Goal: Navigation & Orientation: Find specific page/section

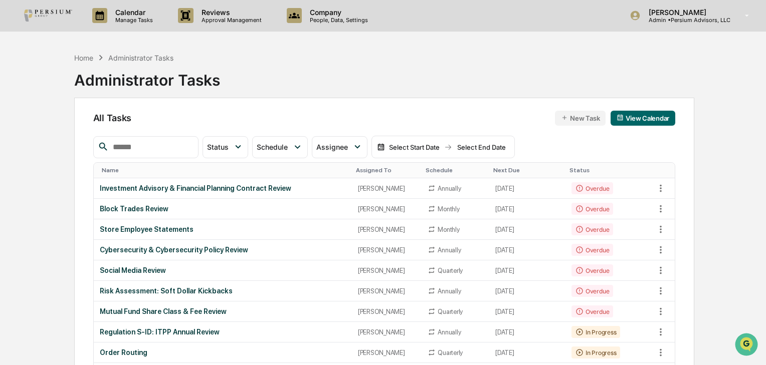
click at [309, 90] on div "Home Administrator Tasks Administrator Tasks" at bounding box center [384, 73] width 621 height 50
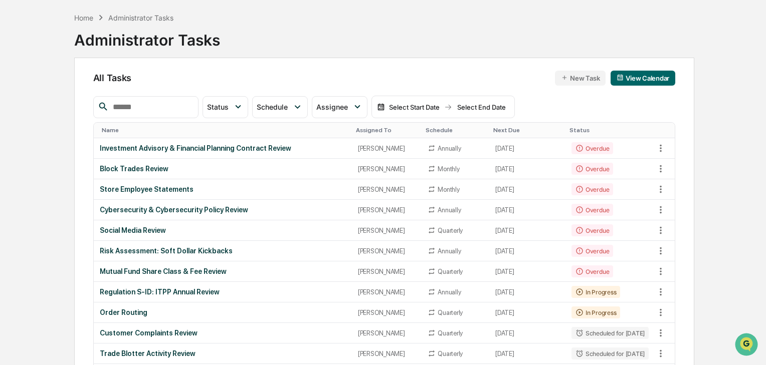
click at [285, 72] on div "All Tasks New Task View Calendar" at bounding box center [384, 78] width 582 height 15
click at [318, 74] on div "All Tasks New Task View Calendar" at bounding box center [384, 78] width 582 height 15
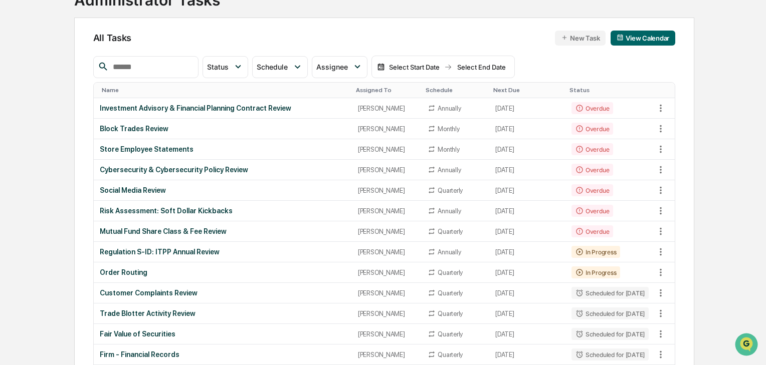
click at [168, 223] on td "Mutual Fund Share Class & Fee Review" at bounding box center [223, 232] width 258 height 21
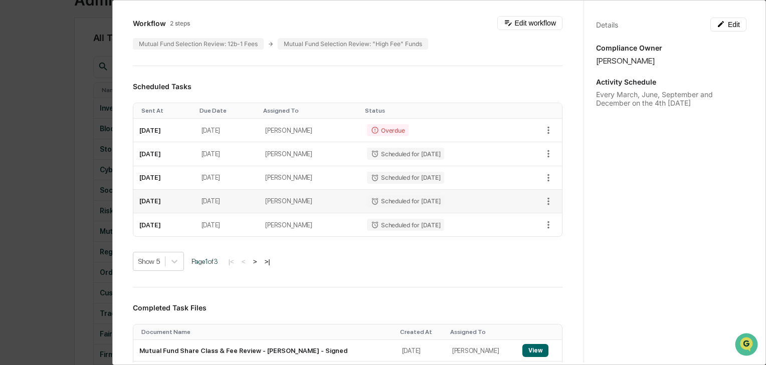
scroll to position [281, 0]
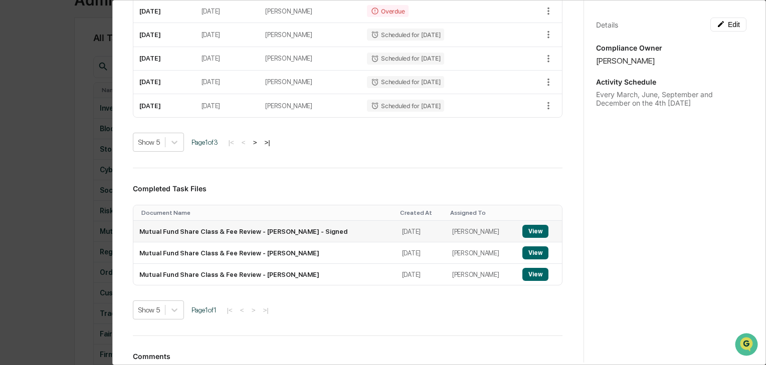
click at [526, 226] on button "View" at bounding box center [535, 231] width 26 height 13
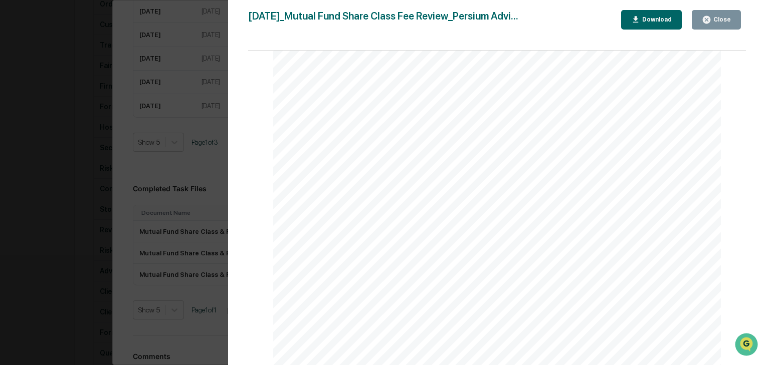
scroll to position [401, 0]
click at [198, 253] on div "Version History [DATE] 05:04 PM [PERSON_NAME] [DATE]_Mutual Fund Share Class Fe…" at bounding box center [383, 182] width 766 height 365
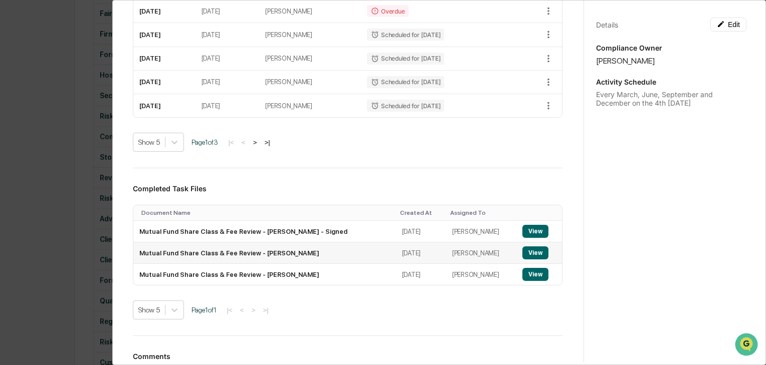
click at [525, 251] on button "View" at bounding box center [535, 253] width 26 height 13
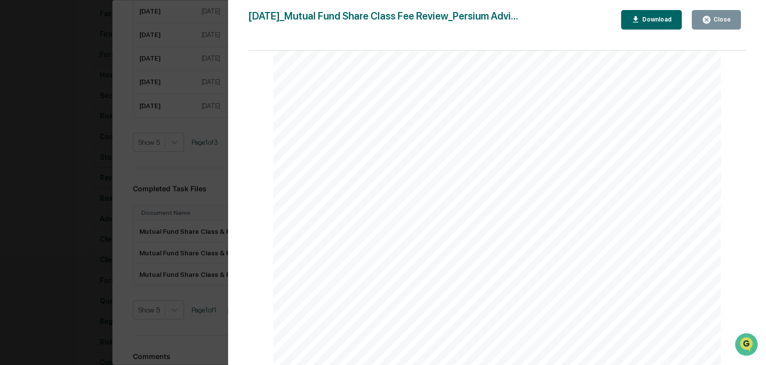
scroll to position [1027, 0]
click at [182, 247] on div "Version History [DATE] 05:03 PM [PERSON_NAME] [DATE]_Mutual Fund Share Class Fe…" at bounding box center [383, 182] width 766 height 365
click at [730, 24] on button "Close" at bounding box center [716, 20] width 49 height 20
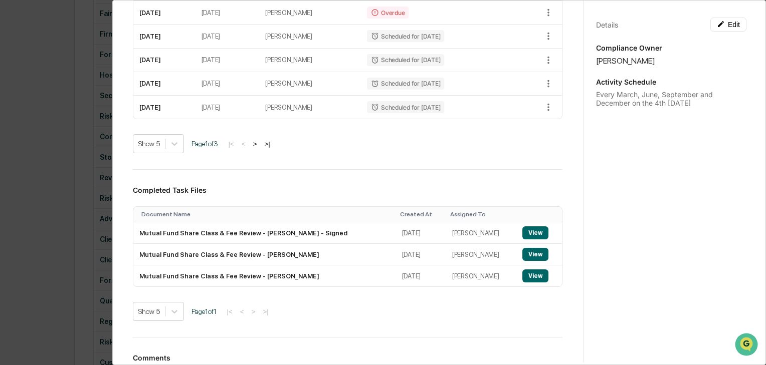
scroll to position [275, 0]
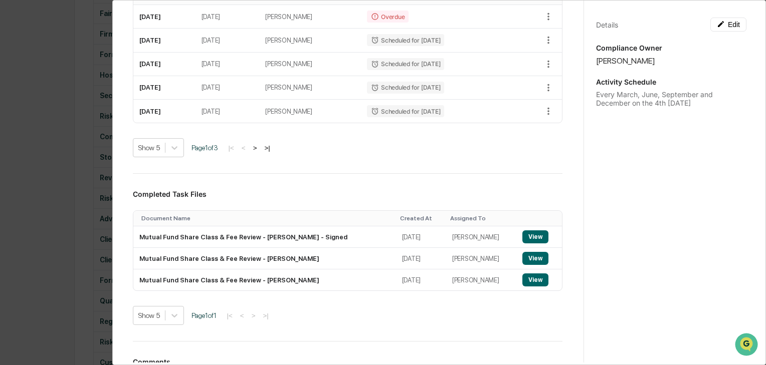
click at [260, 148] on button ">" at bounding box center [255, 148] width 10 height 9
click at [261, 148] on button ">" at bounding box center [256, 148] width 10 height 9
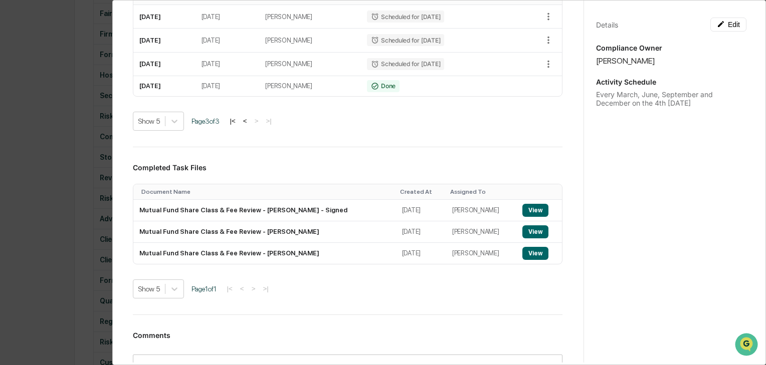
click at [519, 110] on div "Sent At Due Date Assigned To Status [DATE] [DATE] [PERSON_NAME] for [DATE] [DAT…" at bounding box center [348, 58] width 430 height 146
click at [81, 182] on div "Administrator Activity List Mutual Fund Share Class & Fee Review Continue Task …" at bounding box center [383, 182] width 766 height 365
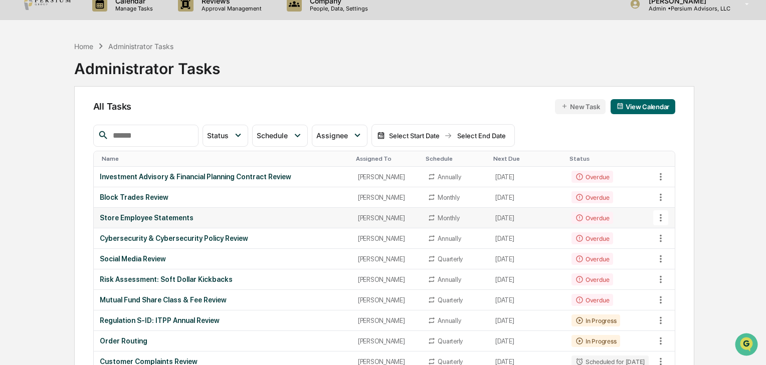
scroll to position [80, 0]
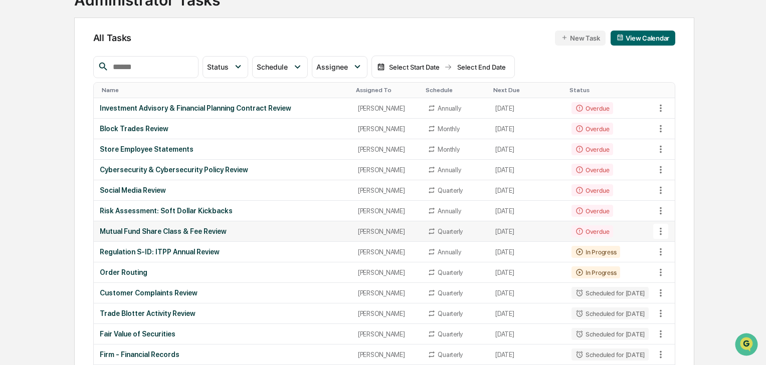
click at [154, 233] on div "Mutual Fund Share Class & Fee Review" at bounding box center [223, 232] width 246 height 8
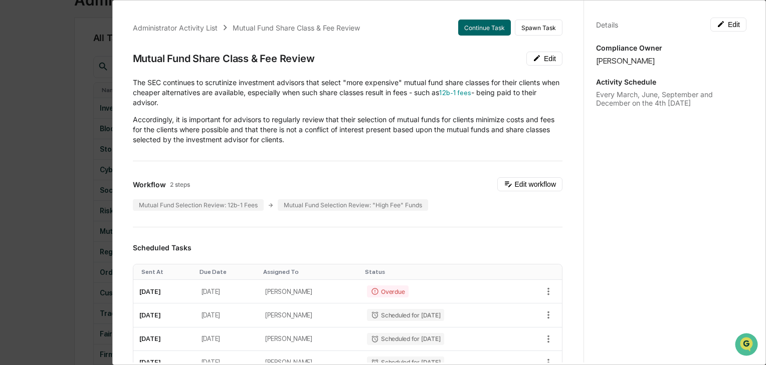
click at [73, 142] on div "Administrator Activity List Mutual Fund Share Class & Fee Review Continue Task …" at bounding box center [383, 182] width 766 height 365
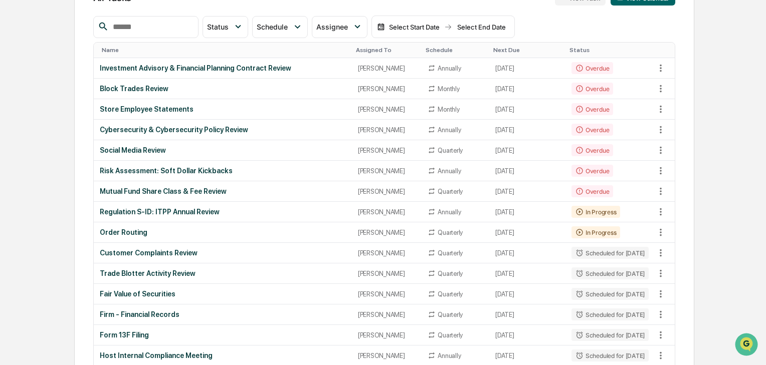
scroll to position [0, 0]
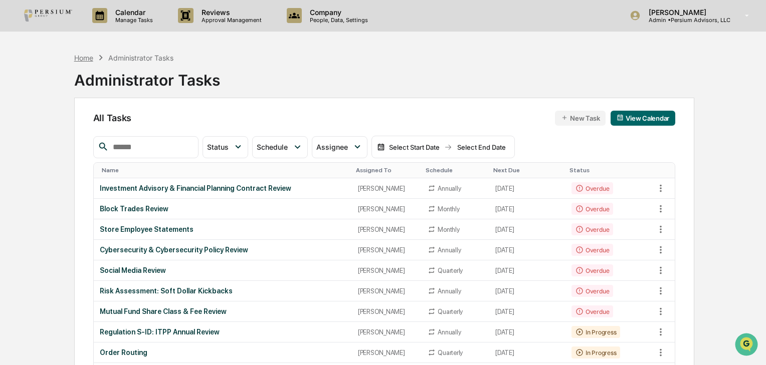
click at [79, 60] on div "Home" at bounding box center [83, 58] width 19 height 9
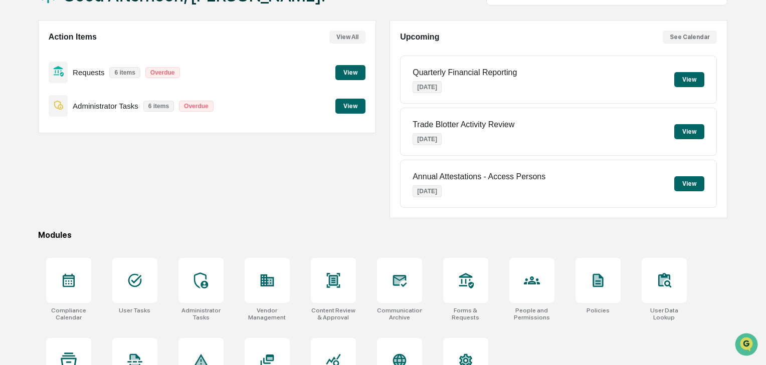
scroll to position [119, 0]
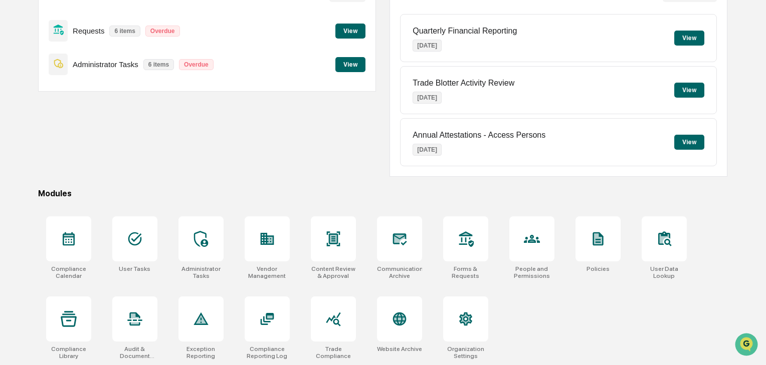
click at [269, 141] on div "Action Items View All Requests 6 items Overdue View Administrator Tasks 6 items…" at bounding box center [207, 77] width 338 height 198
click at [288, 143] on div "Action Items View All Requests 6 items Overdue View Administrator Tasks 6 items…" at bounding box center [207, 77] width 338 height 198
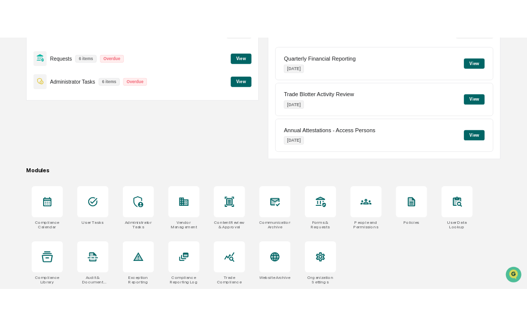
scroll to position [0, 0]
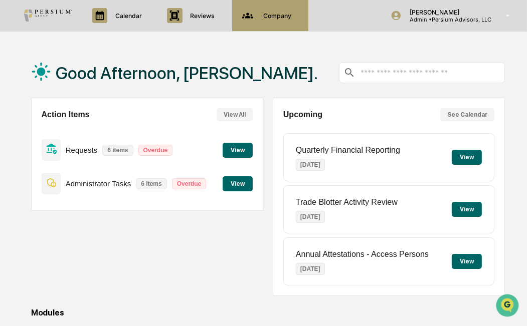
click at [286, 21] on div "Company People, Data, Settings" at bounding box center [269, 15] width 66 height 15
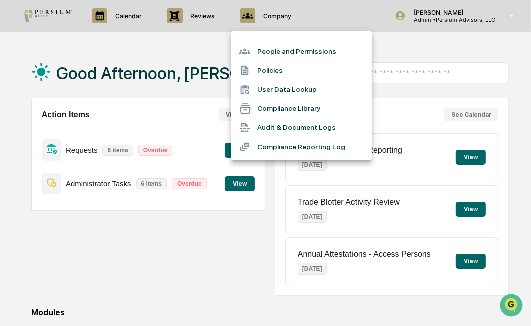
click at [284, 55] on li "People and Permissions" at bounding box center [301, 51] width 140 height 19
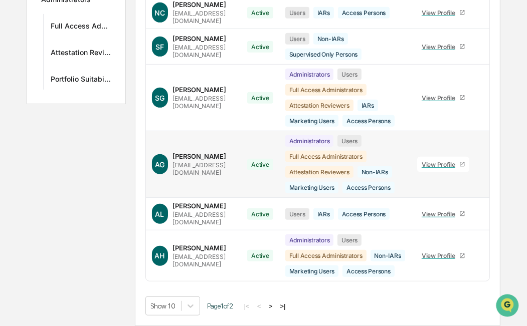
scroll to position [440, 0]
click at [275, 307] on button ">" at bounding box center [271, 306] width 10 height 9
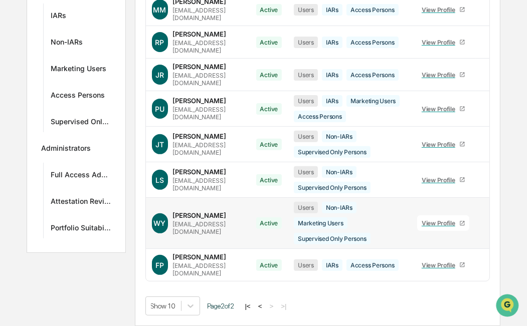
scroll to position [107, 0]
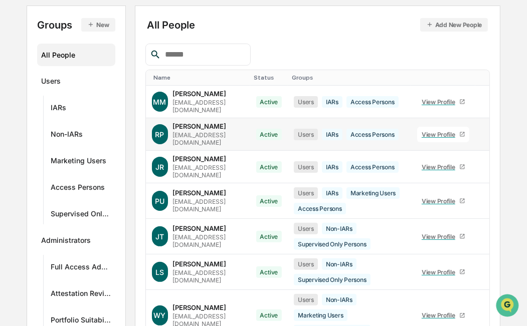
click at [225, 130] on div "[PERSON_NAME]" at bounding box center [200, 126] width 54 height 8
click at [426, 138] on div "View Profile" at bounding box center [441, 135] width 38 height 8
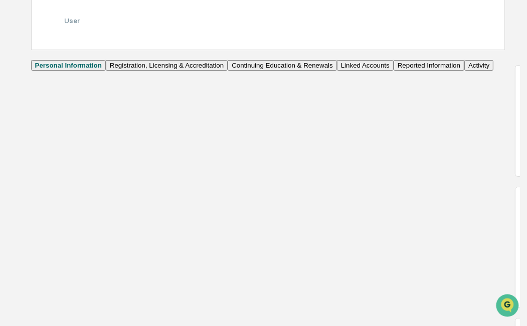
scroll to position [60, 0]
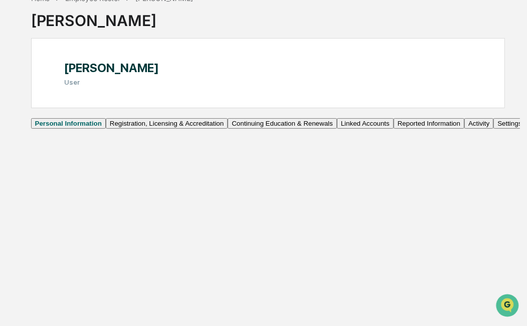
click at [337, 129] on button "Linked Accounts" at bounding box center [365, 123] width 57 height 11
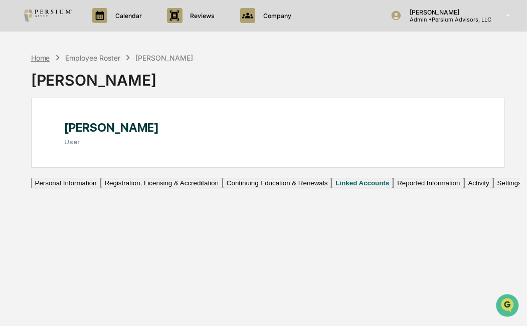
click at [42, 57] on div "Home" at bounding box center [40, 58] width 19 height 9
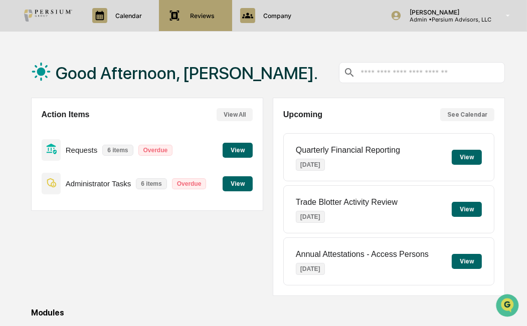
click at [207, 10] on div "Reviews Approval Management" at bounding box center [194, 15] width 63 height 15
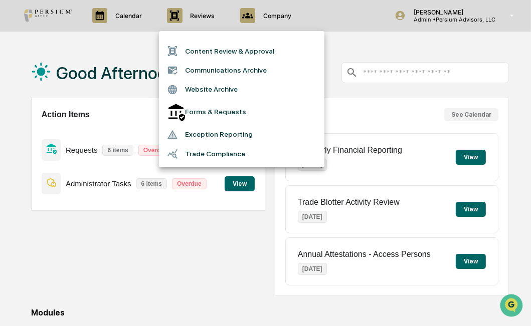
click at [122, 49] on div at bounding box center [265, 163] width 531 height 326
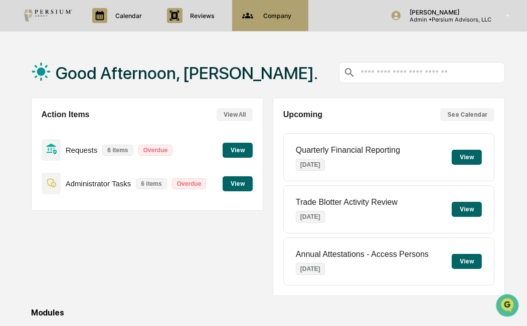
click at [286, 19] on p "Company" at bounding box center [275, 16] width 41 height 8
